Goal: Task Accomplishment & Management: Manage account settings

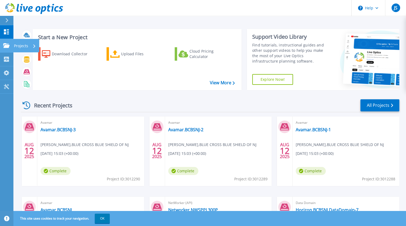
drag, startPoint x: 3, startPoint y: 44, endPoint x: 8, endPoint y: 46, distance: 4.4
click at [4, 44] on icon at bounding box center [6, 45] width 6 height 5
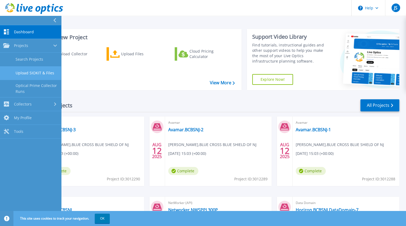
click at [34, 74] on link "Upload SIOKIT & Files" at bounding box center [30, 73] width 61 height 14
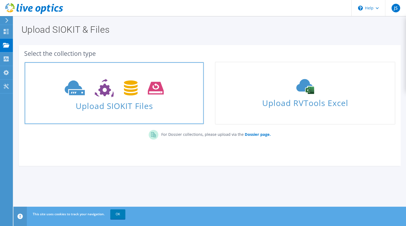
click at [104, 108] on span "Upload SIOKIT Files" at bounding box center [114, 104] width 179 height 12
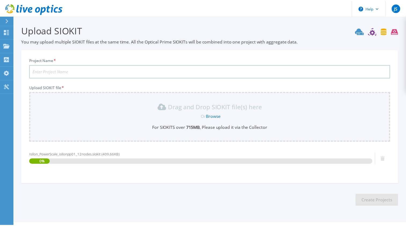
scroll to position [13, 0]
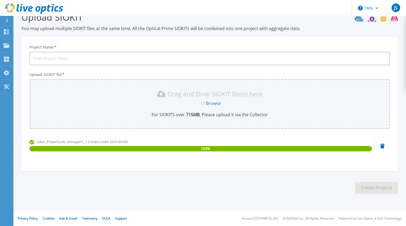
click at [77, 61] on input "Project Name *" at bounding box center [210, 58] width 360 height 13
type input "Isilon.Large.Cluster"
click at [368, 187] on button "Create Projects" at bounding box center [376, 188] width 43 height 12
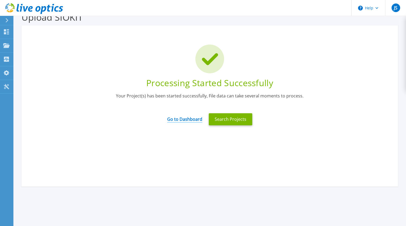
click at [187, 119] on link "Go to Dashboard" at bounding box center [184, 117] width 35 height 10
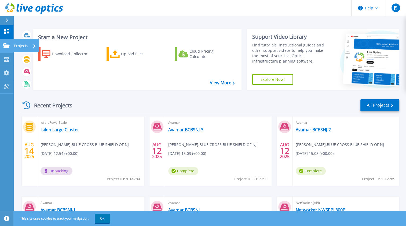
click at [9, 45] on icon at bounding box center [6, 45] width 6 height 5
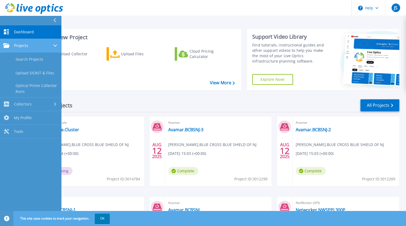
click at [36, 46] on div "Projects" at bounding box center [30, 45] width 55 height 5
click at [33, 48] on div "Projects" at bounding box center [30, 45] width 55 height 5
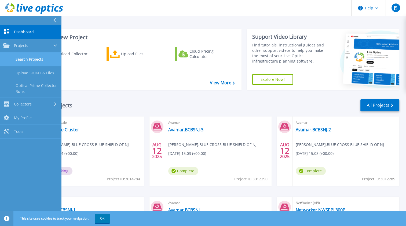
click at [33, 59] on link "Search Projects" at bounding box center [30, 60] width 61 height 14
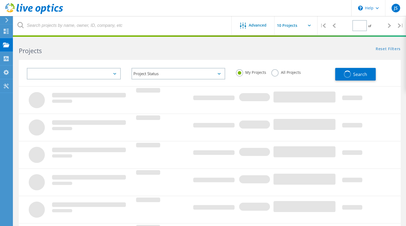
type input "1"
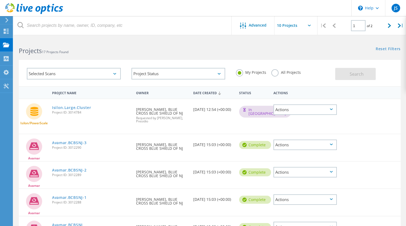
click at [333, 109] on div "Actions" at bounding box center [304, 109] width 63 height 10
click at [293, 109] on div "Share" at bounding box center [305, 109] width 62 height 8
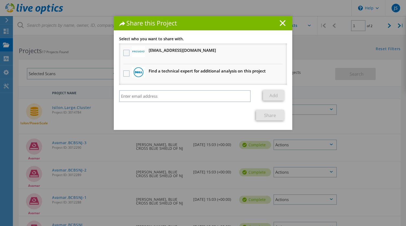
click at [123, 52] on label at bounding box center [127, 53] width 8 height 6
click at [0, 0] on input "checkbox" at bounding box center [0, 0] width 0 height 0
click at [262, 114] on link "Share" at bounding box center [270, 115] width 28 height 10
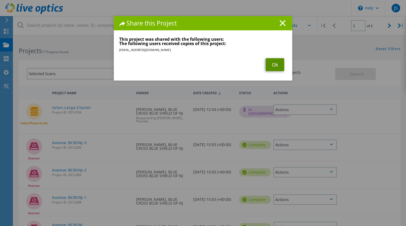
click at [270, 68] on link "Ok" at bounding box center [275, 64] width 19 height 13
